Goal: Task Accomplishment & Management: Manage account settings

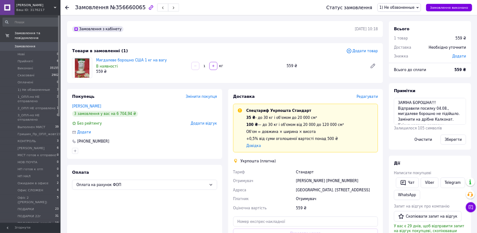
scroll to position [109, 0]
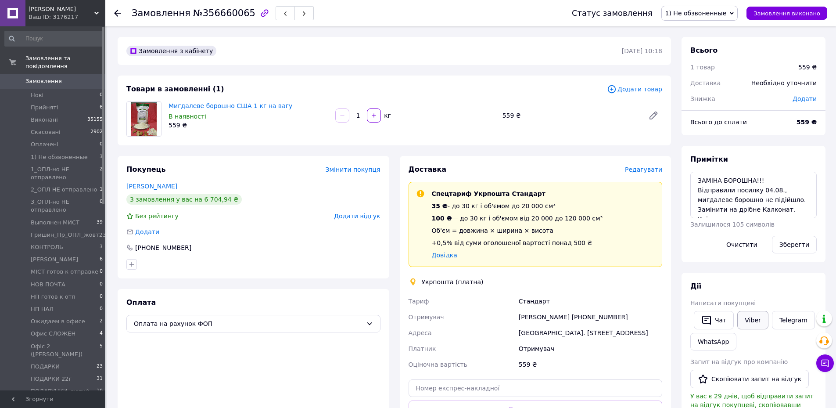
click at [740, 312] on link "Viber" at bounding box center [752, 320] width 31 height 18
click at [744, 318] on link "Viber" at bounding box center [752, 320] width 31 height 18
click at [116, 15] on icon at bounding box center [117, 13] width 7 height 7
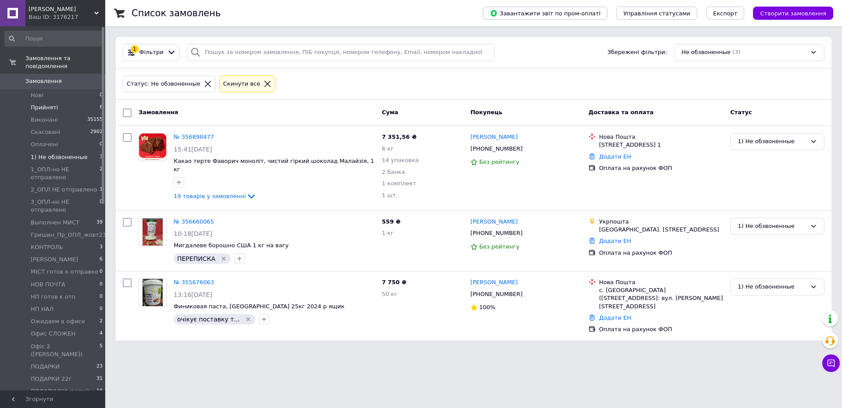
drag, startPoint x: 42, startPoint y: 98, endPoint x: 48, endPoint y: 101, distance: 6.5
click at [42, 104] on span "Прийняті" at bounding box center [44, 108] width 27 height 8
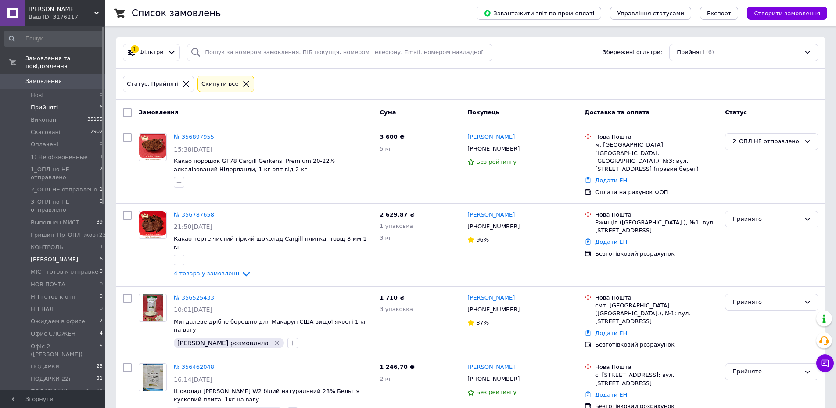
click at [37, 255] on span "[PERSON_NAME]" at bounding box center [54, 259] width 47 height 8
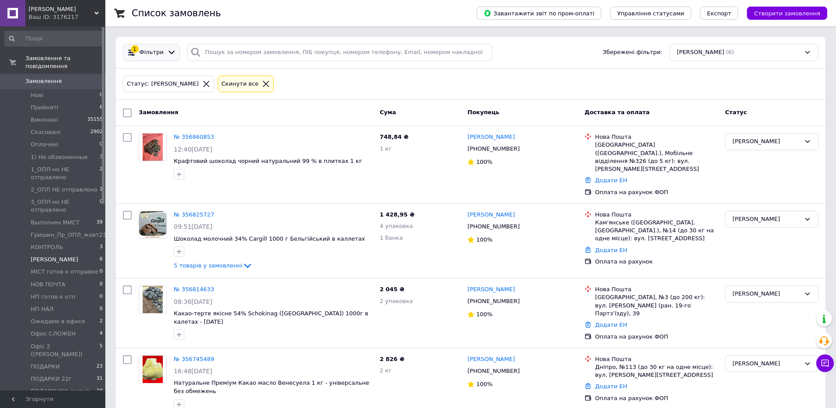
click at [167, 51] on icon at bounding box center [171, 52] width 9 height 9
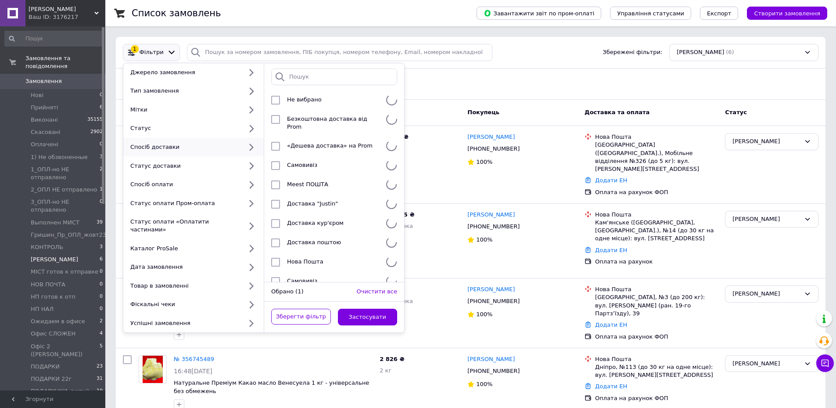
click at [174, 150] on div "Спосіб доставки" at bounding box center [184, 147] width 115 height 8
click at [252, 146] on icon at bounding box center [252, 146] width 4 height 7
click at [273, 258] on input "checkbox" at bounding box center [275, 262] width 9 height 9
checkbox input "true"
click at [358, 308] on button "Застосувати" at bounding box center [368, 316] width 60 height 17
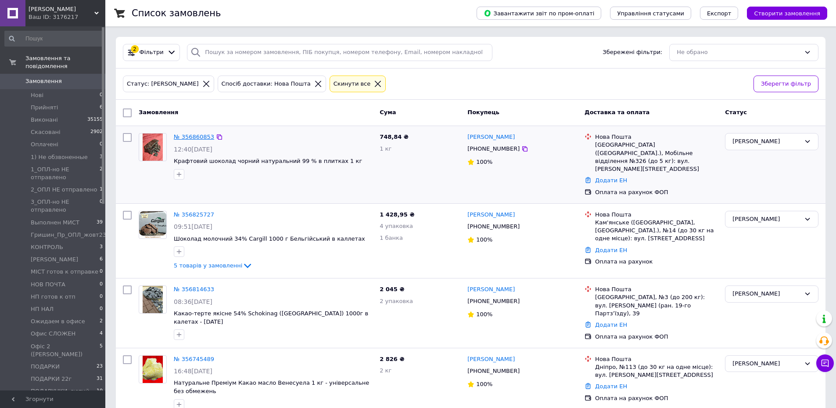
click at [191, 135] on link "№ 356860853" at bounding box center [194, 136] width 40 height 7
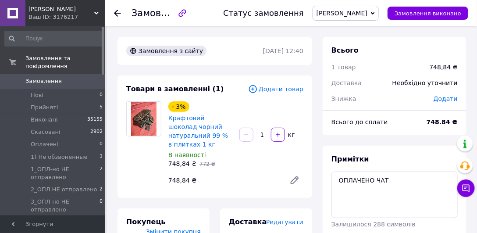
scroll to position [75, 0]
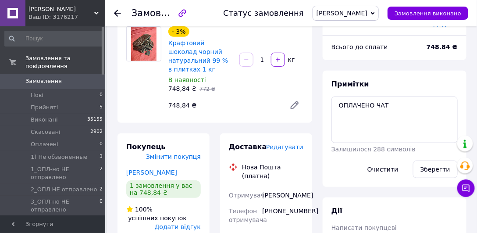
click at [117, 13] on use at bounding box center [117, 13] width 7 height 7
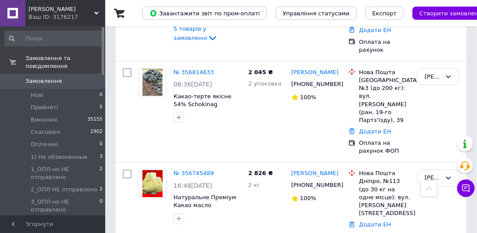
scroll to position [351, 0]
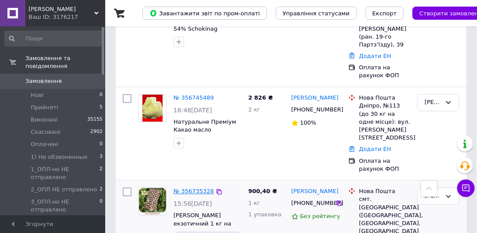
click at [193, 188] on link "№ 356735328" at bounding box center [194, 191] width 40 height 7
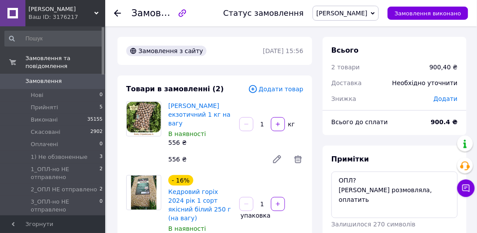
click at [118, 11] on icon at bounding box center [117, 13] width 7 height 7
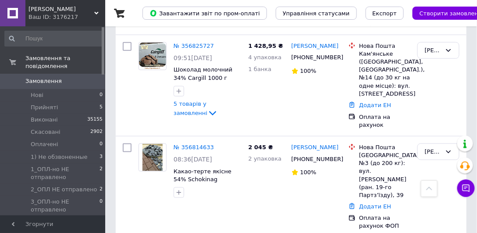
scroll to position [326, 0]
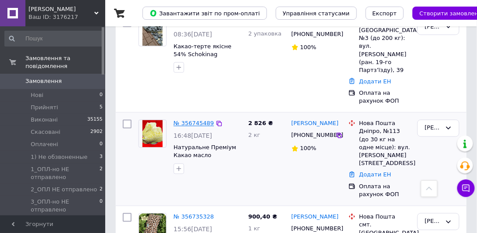
click at [186, 120] on link "№ 356745489" at bounding box center [194, 123] width 40 height 7
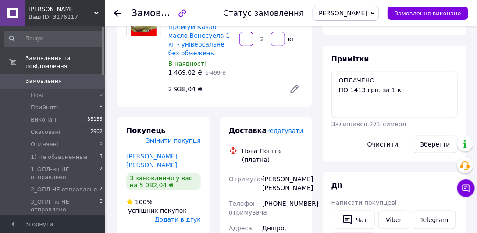
scroll to position [175, 0]
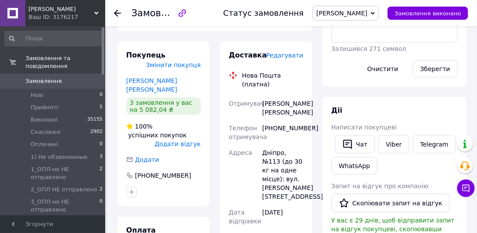
click at [115, 10] on icon at bounding box center [117, 13] width 7 height 7
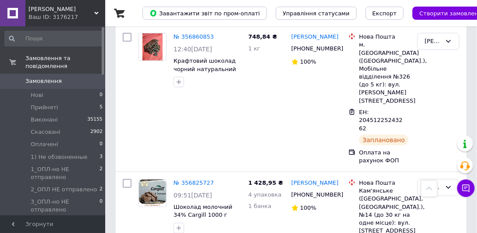
scroll to position [200, 0]
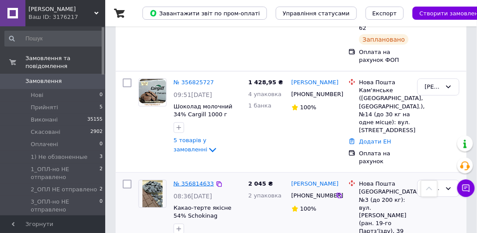
click at [188, 180] on link "№ 356814633" at bounding box center [194, 183] width 40 height 7
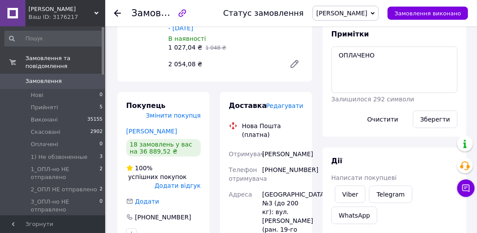
scroll to position [150, 0]
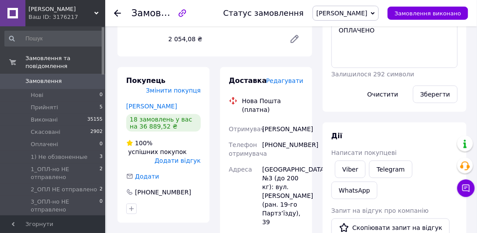
click at [116, 14] on icon at bounding box center [117, 13] width 7 height 7
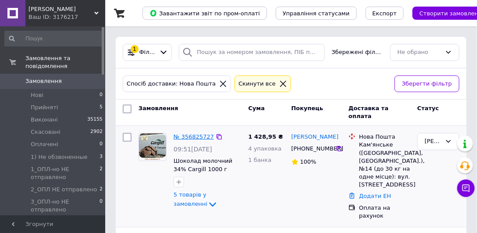
click at [200, 136] on link "№ 356825727" at bounding box center [194, 136] width 40 height 7
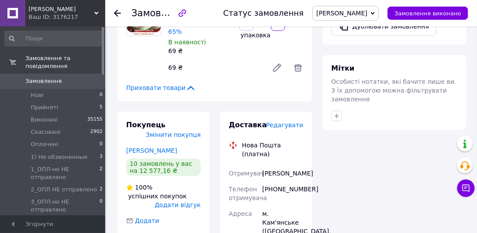
scroll to position [351, 0]
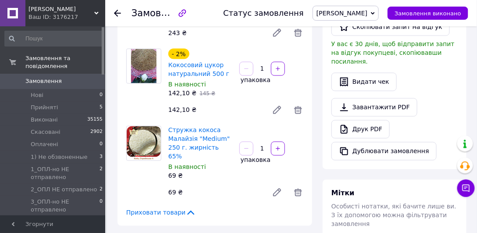
click at [116, 16] on icon at bounding box center [117, 13] width 7 height 7
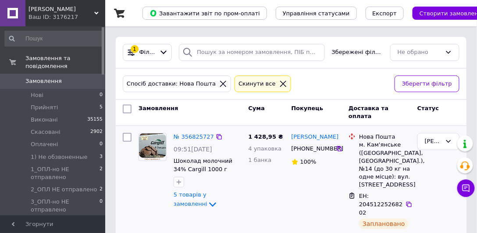
scroll to position [75, 0]
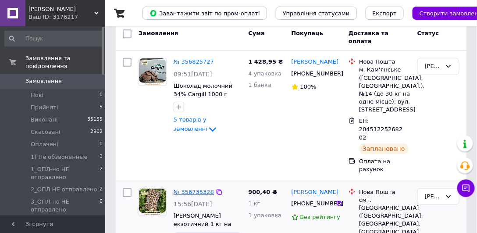
click at [195, 189] on link "№ 356735328" at bounding box center [194, 192] width 40 height 7
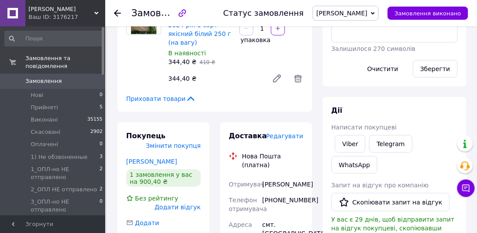
scroll to position [125, 0]
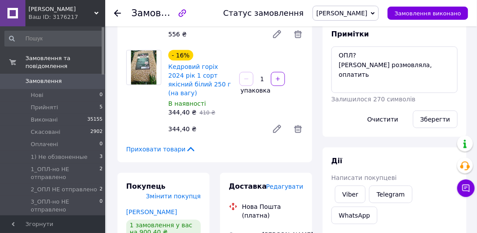
click at [116, 13] on use at bounding box center [117, 13] width 7 height 7
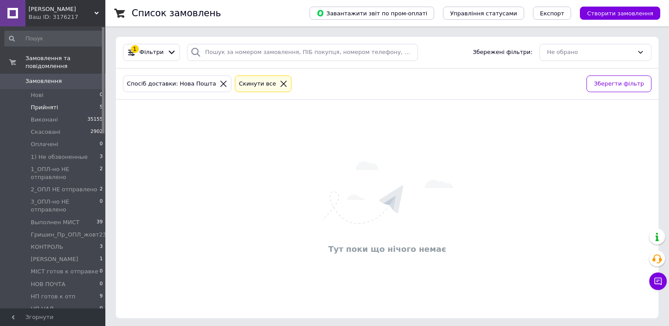
click at [45, 104] on span "Прийняті" at bounding box center [44, 108] width 27 height 8
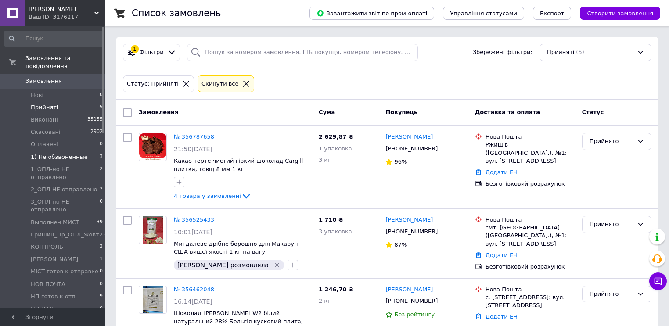
drag, startPoint x: 54, startPoint y: 149, endPoint x: 68, endPoint y: 150, distance: 14.0
click at [55, 153] on span "1) Не обзвоненные" at bounding box center [59, 157] width 57 height 8
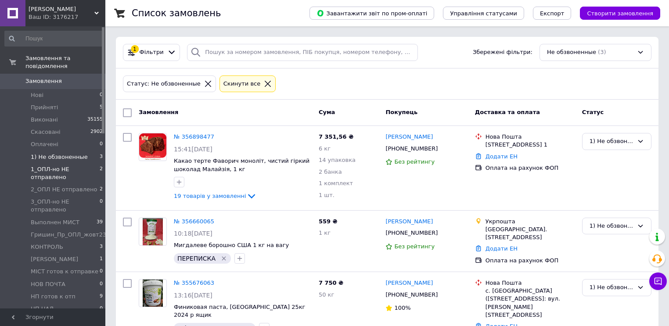
click at [46, 165] on span "1_ОПЛ-но НЕ отправлено" at bounding box center [65, 173] width 69 height 16
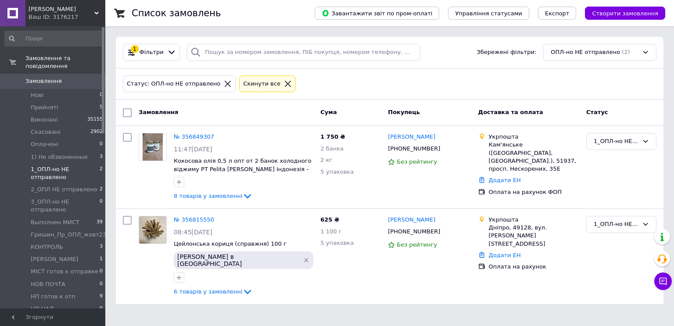
click at [285, 82] on icon at bounding box center [288, 84] width 6 height 6
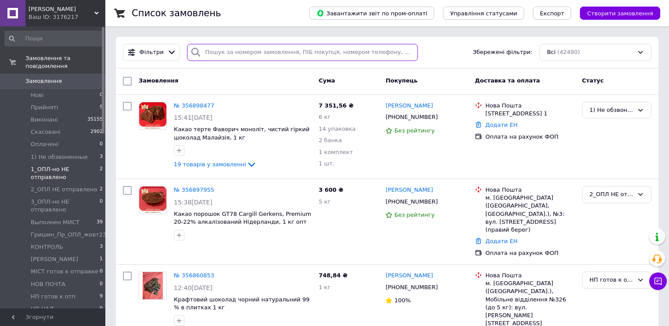
click at [241, 49] on input "search" at bounding box center [302, 52] width 231 height 17
type input "[PERSON_NAME]"
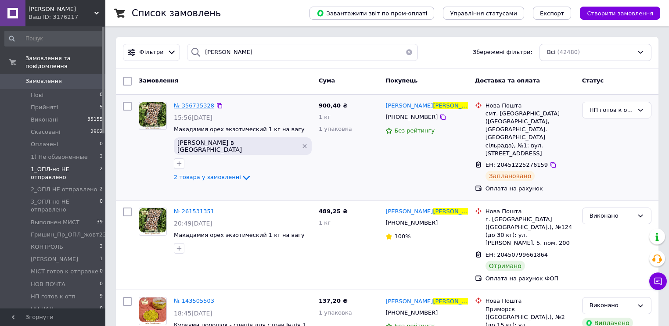
click at [191, 108] on span "№ 356735328" at bounding box center [194, 105] width 40 height 7
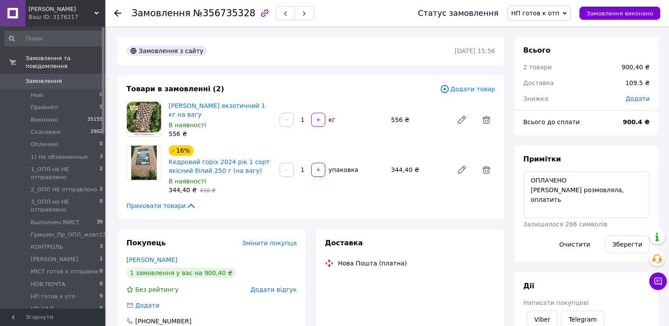
scroll to position [44, 0]
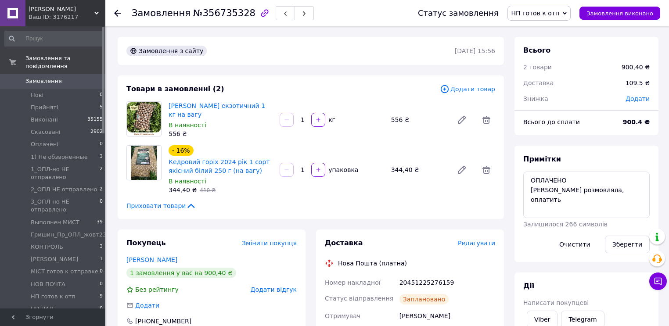
drag, startPoint x: 117, startPoint y: 9, endPoint x: 161, endPoint y: 14, distance: 44.5
click at [117, 10] on icon at bounding box center [117, 13] width 7 height 7
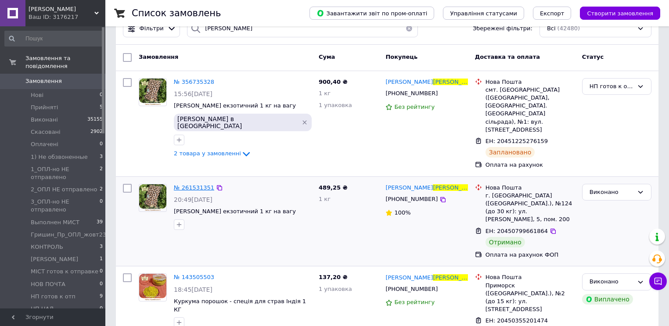
scroll to position [24, 0]
click at [54, 165] on span "1_ОПЛ-но НЕ отправлено" at bounding box center [65, 173] width 69 height 16
